Goal: Information Seeking & Learning: Learn about a topic

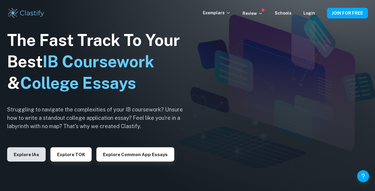
drag, startPoint x: 0, startPoint y: 0, endPoint x: 27, endPoint y: 152, distance: 154.4
click at [27, 152] on button "Explore IAs" at bounding box center [26, 154] width 38 height 14
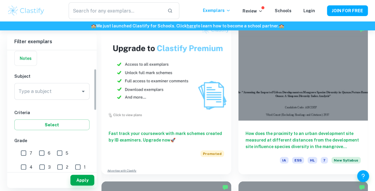
scroll to position [44, 0]
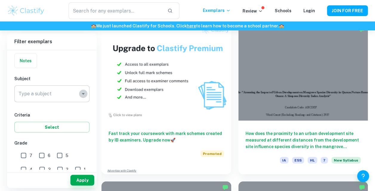
click at [81, 97] on icon "Open" at bounding box center [83, 93] width 7 height 7
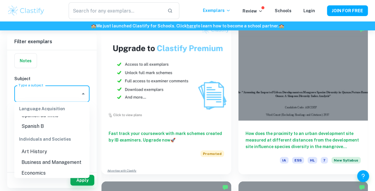
scroll to position [534, 0]
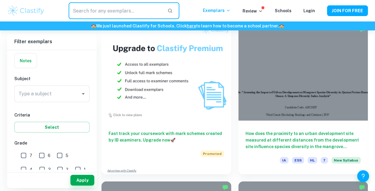
click at [114, 14] on input "text" at bounding box center [116, 10] width 94 height 17
type input "histoire"
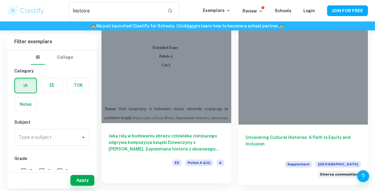
scroll to position [39, 0]
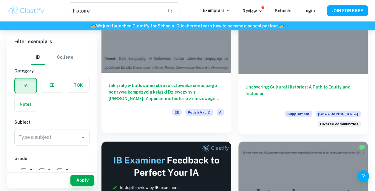
click at [182, 101] on h6 "Jaką rolę w budowaniu obrazu człowieka cierpiącego odgrywa kompozycja książki D…" at bounding box center [166, 92] width 115 height 20
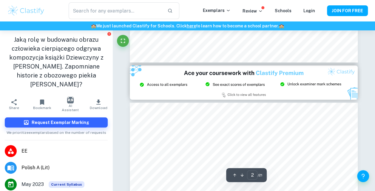
type input "3"
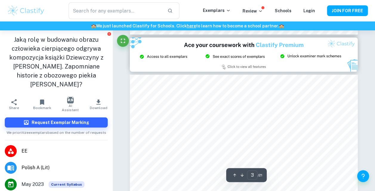
scroll to position [690, 0]
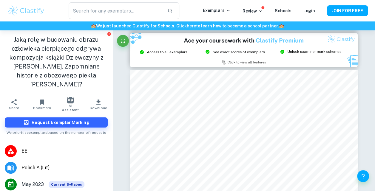
type input "histoire"
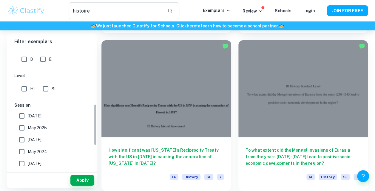
scroll to position [227, 0]
